Goal: Transaction & Acquisition: Purchase product/service

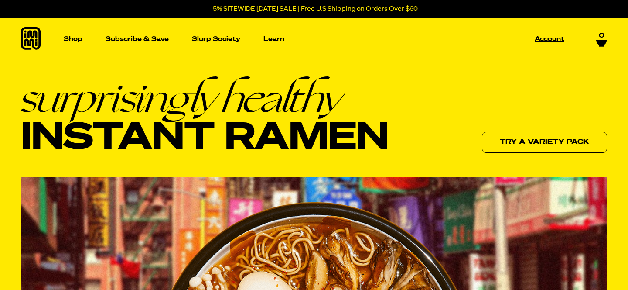
click at [554, 38] on p "Account" at bounding box center [550, 39] width 30 height 7
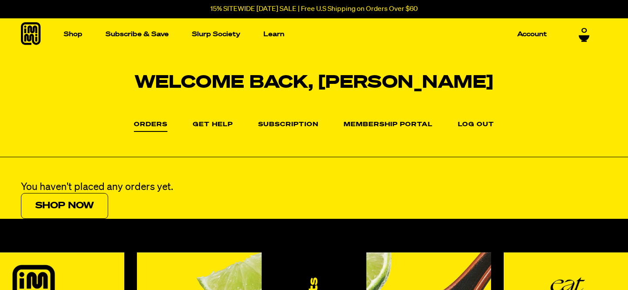
click at [80, 204] on link "Shop Now" at bounding box center [64, 206] width 87 height 26
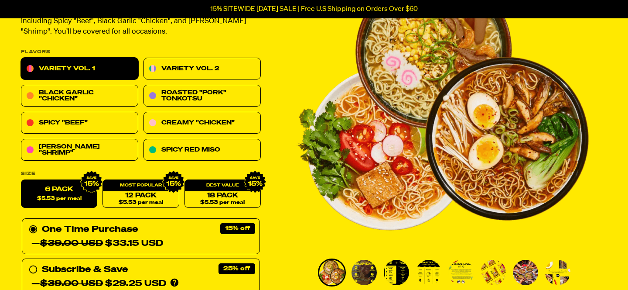
scroll to position [111, 0]
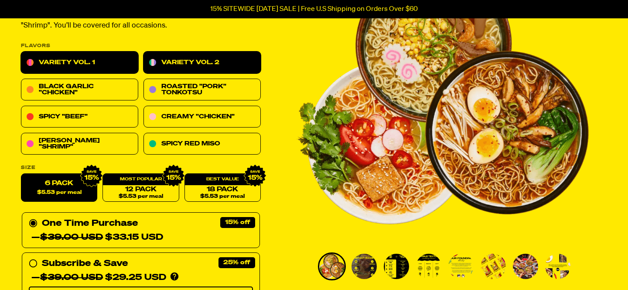
click at [228, 58] on link "Variety Vol. 2" at bounding box center [201, 63] width 117 height 22
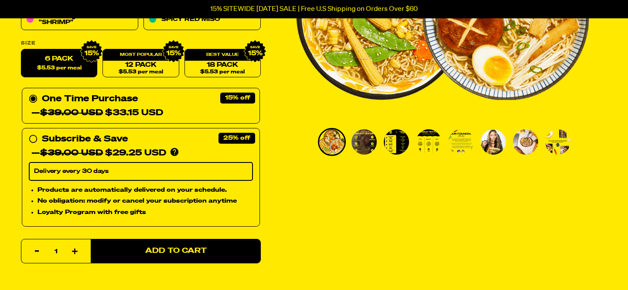
scroll to position [242, 0]
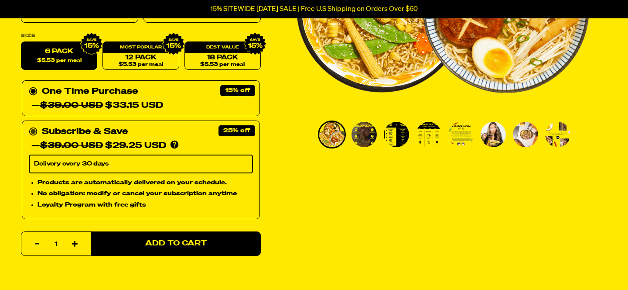
click at [79, 139] on div "— $39.00 USD $29.25 USD" at bounding box center [98, 146] width 135 height 14
click at [34, 125] on input "Subscribe & Save 25% — $39.00 USD $29.25 USD You'll receive your selected flavo…" at bounding box center [32, 125] width 6 height 0
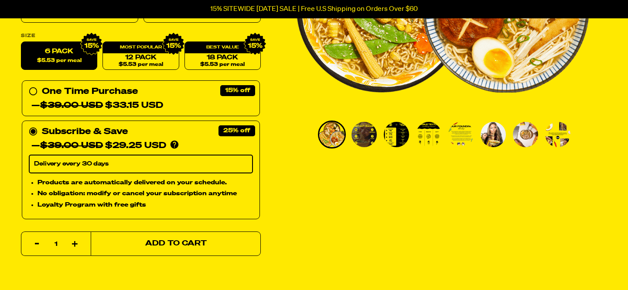
click at [186, 240] on span "Add to Cart" at bounding box center [175, 243] width 61 height 7
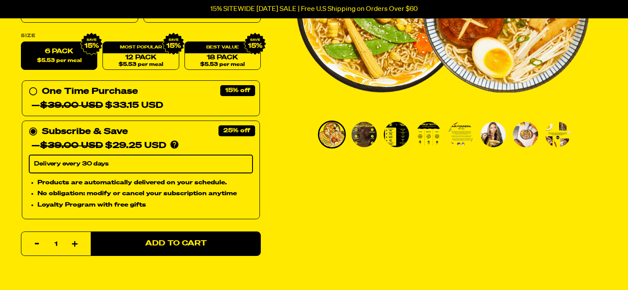
select select "Every 30 Days"
